Goal: Task Accomplishment & Management: Manage account settings

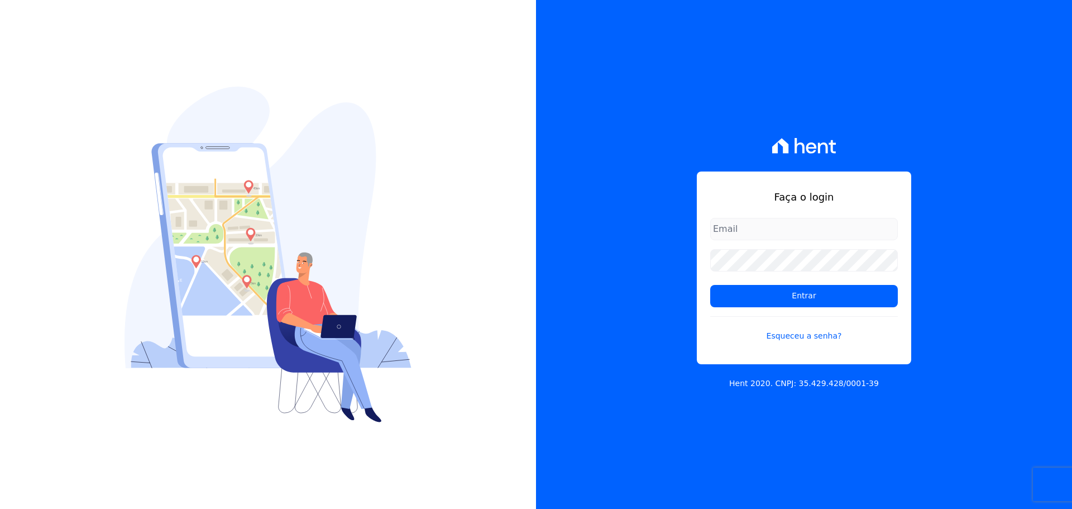
click at [741, 216] on div "Faça o login Entrar Esqueceu a senha?" at bounding box center [804, 267] width 214 height 193
click at [743, 223] on input "email" at bounding box center [804, 229] width 188 height 22
type input "[EMAIL_ADDRESS][DOMAIN_NAME]"
click at [710, 285] on input "Entrar" at bounding box center [804, 296] width 188 height 22
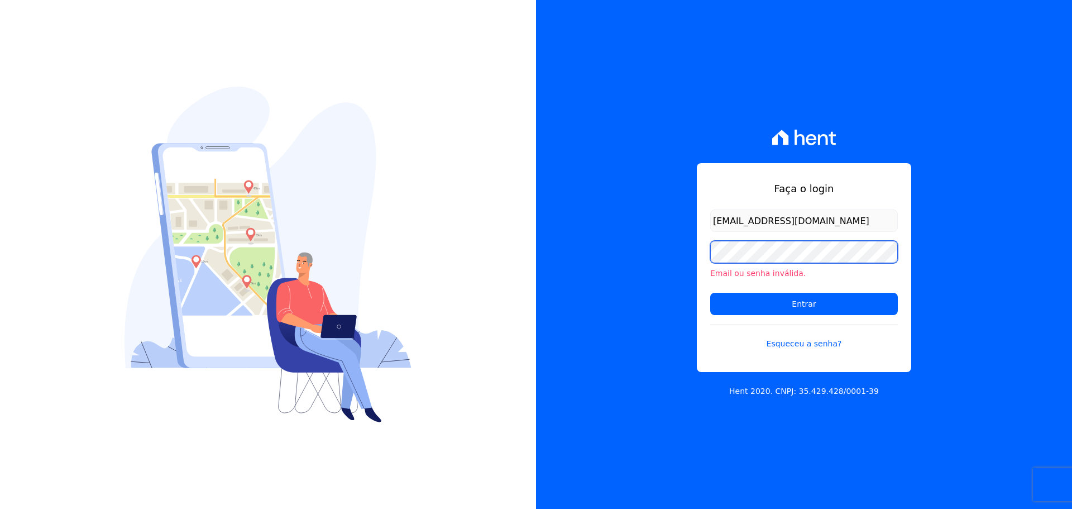
click at [710, 293] on input "Entrar" at bounding box center [804, 304] width 188 height 22
click at [794, 344] on link "Esqueceu a senha?" at bounding box center [804, 337] width 188 height 26
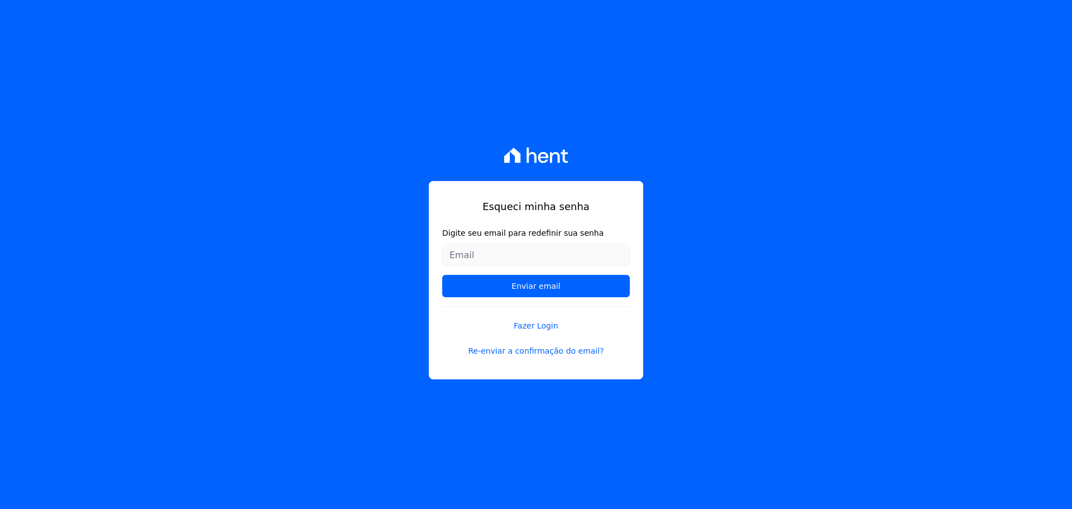
click at [466, 253] on input "Digite seu email para redefinir sua senha" at bounding box center [536, 254] width 188 height 22
type input "[EMAIL_ADDRESS][DOMAIN_NAME]"
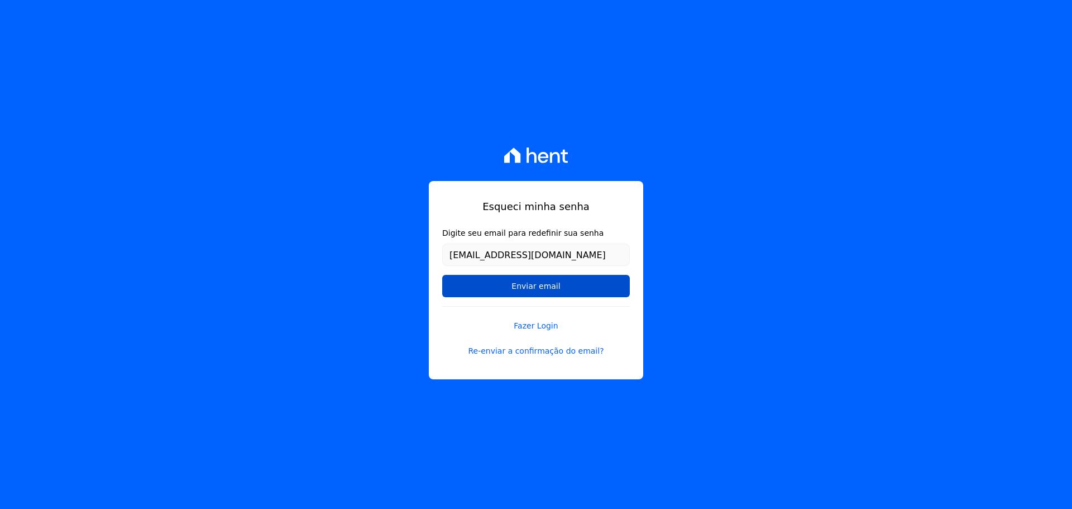
click at [516, 286] on input "Enviar email" at bounding box center [536, 286] width 188 height 22
click at [545, 284] on input "Enviar email" at bounding box center [536, 286] width 188 height 22
